Goal: Navigation & Orientation: Go to known website

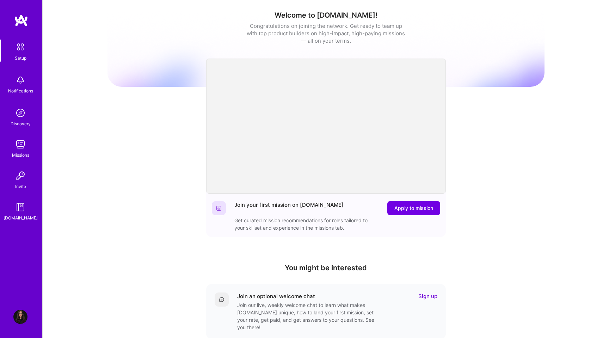
click at [12, 18] on link at bounding box center [21, 20] width 42 height 13
